Goal: Information Seeking & Learning: Find specific fact

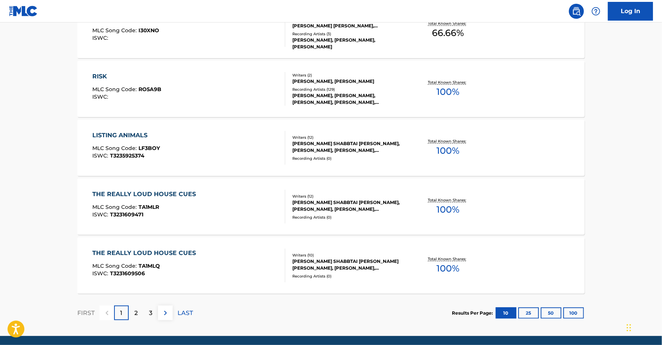
scroll to position [546, 0]
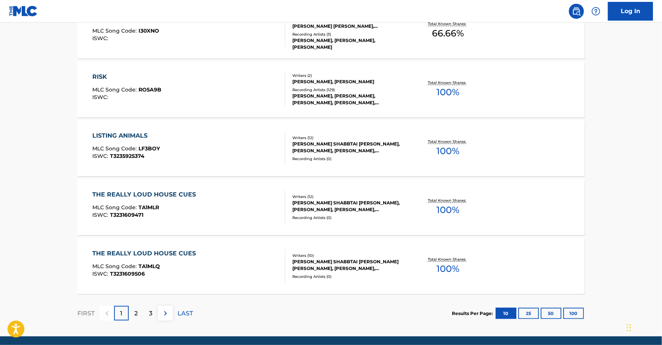
click at [359, 95] on div "[PERSON_NAME], [PERSON_NAME], [PERSON_NAME], [PERSON_NAME], [PERSON_NAME]" at bounding box center [349, 100] width 113 height 14
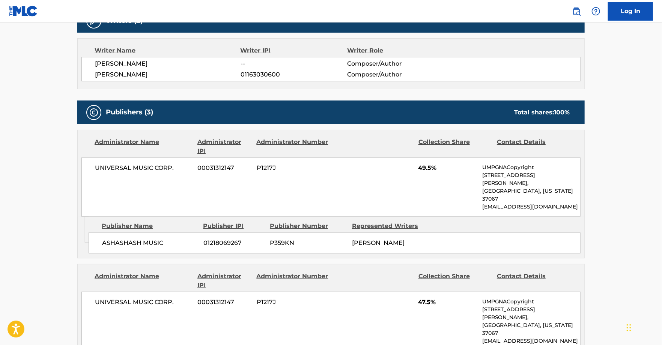
scroll to position [269, 0]
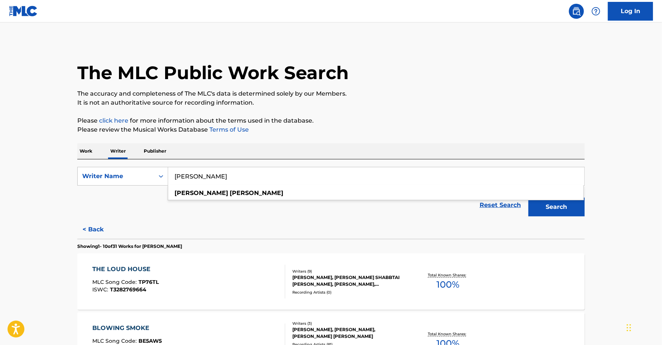
drag, startPoint x: 282, startPoint y: 178, endPoint x: 440, endPoint y: 220, distance: 162.9
click at [91, 149] on p "Work" at bounding box center [85, 151] width 17 height 16
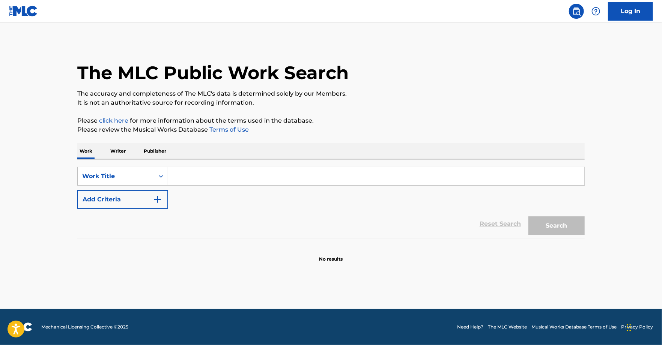
click at [187, 183] on input "Search Form" at bounding box center [376, 176] width 416 height 18
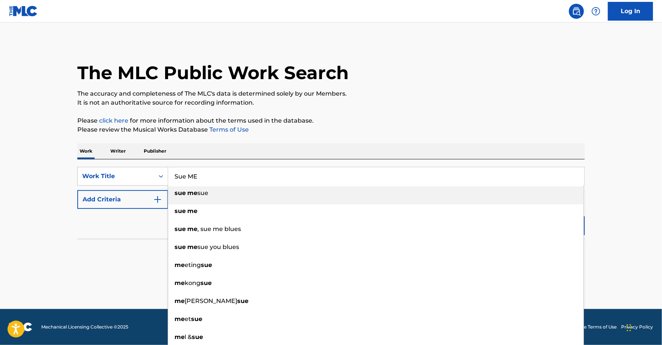
type input "Sue ME"
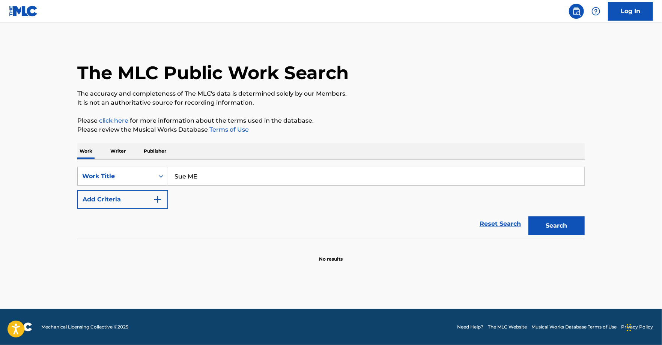
click at [132, 200] on button "Add Criteria" at bounding box center [122, 199] width 91 height 19
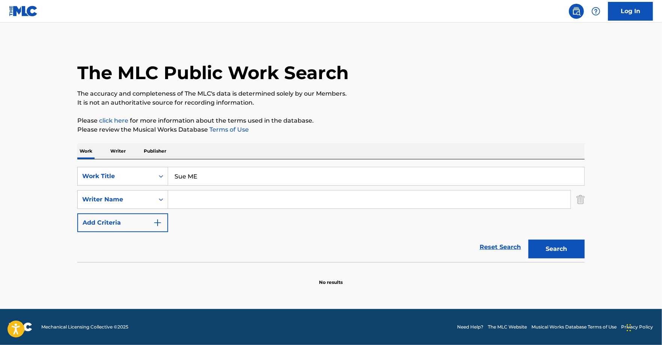
click at [191, 206] on input "Search Form" at bounding box center [369, 200] width 403 height 18
type input "[PERSON_NAME]"
click at [563, 241] on button "Search" at bounding box center [557, 249] width 56 height 19
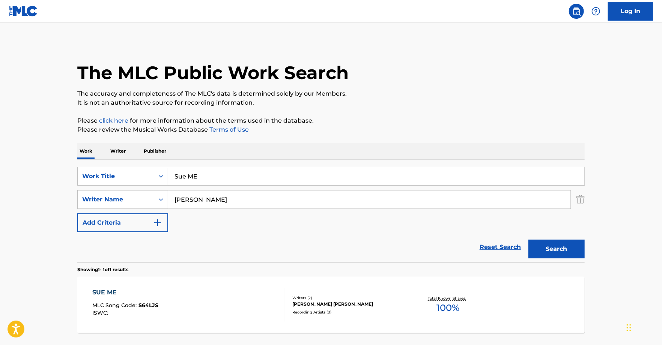
scroll to position [62, 0]
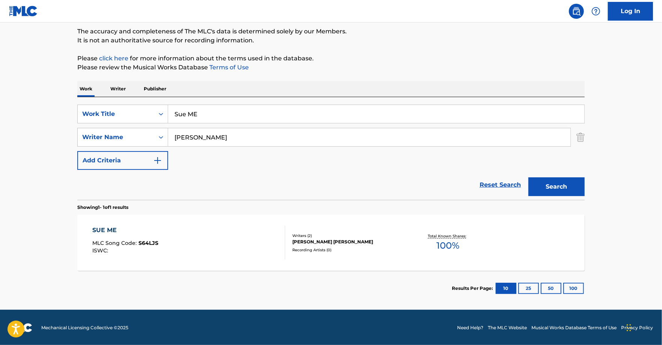
click at [448, 242] on span "100 %" at bounding box center [448, 246] width 23 height 14
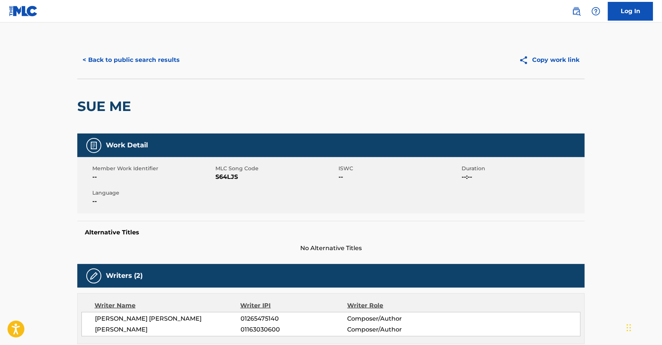
click at [139, 56] on button "< Back to public search results" at bounding box center [131, 60] width 108 height 19
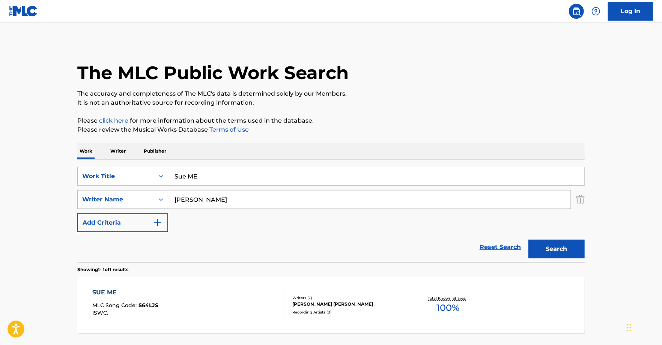
scroll to position [20, 0]
